Goal: Answer question/provide support: Answer question/provide support

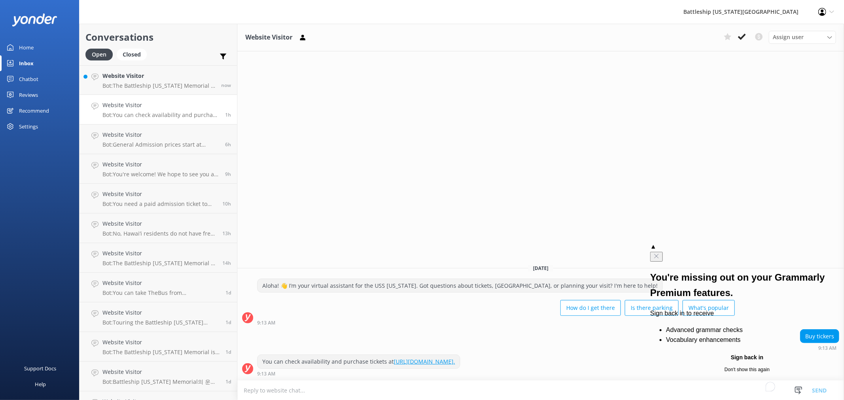
click at [659, 253] on icon "Close" at bounding box center [656, 256] width 6 height 6
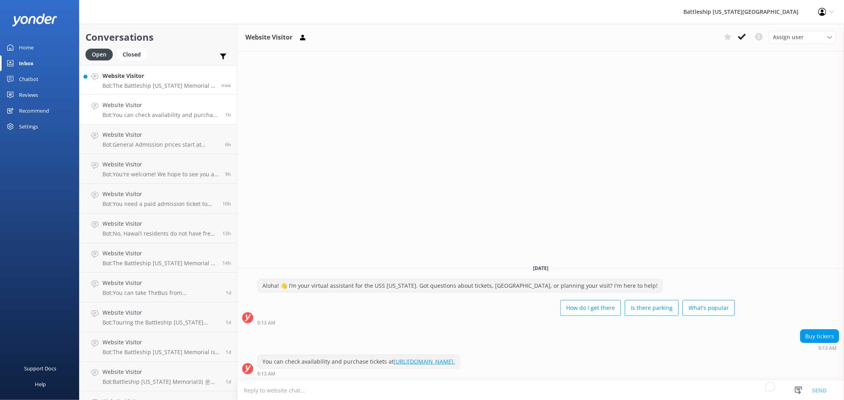
click at [144, 84] on p "Bot: The Battleship [US_STATE] Memorial is open daily from 8:00 a.m. to 4:00 p.…" at bounding box center [158, 85] width 113 height 7
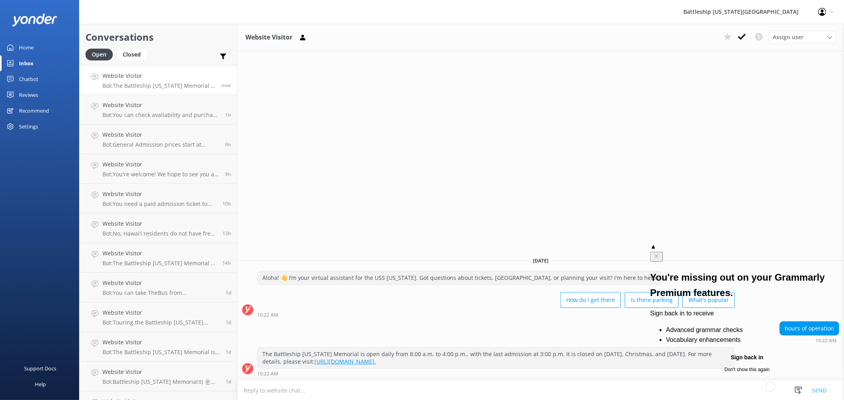
click at [659, 253] on icon "Close" at bounding box center [656, 256] width 6 height 6
